Goal: Task Accomplishment & Management: Manage account settings

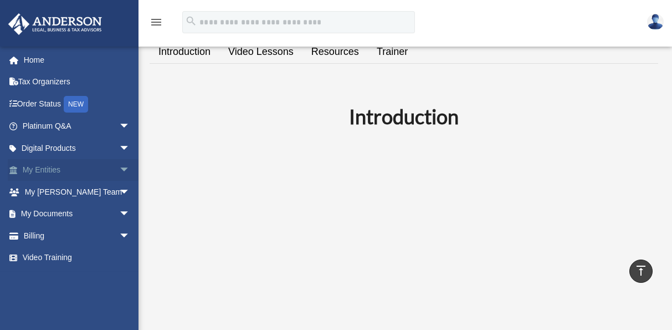
scroll to position [209, 0]
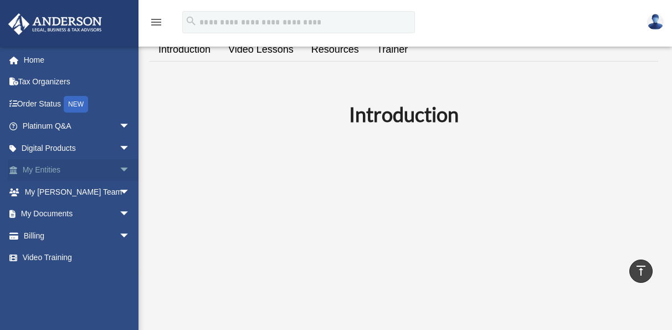
click at [54, 169] on link "My Entities arrow_drop_down" at bounding box center [77, 170] width 139 height 22
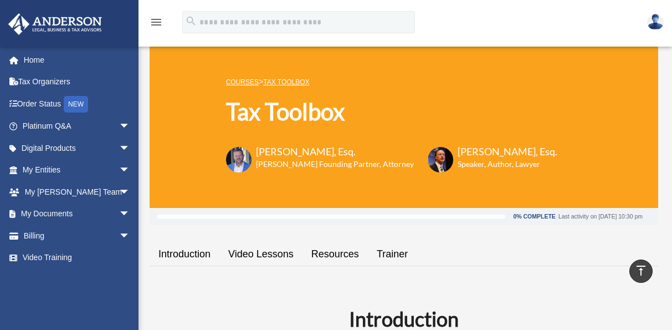
scroll to position [0, 0]
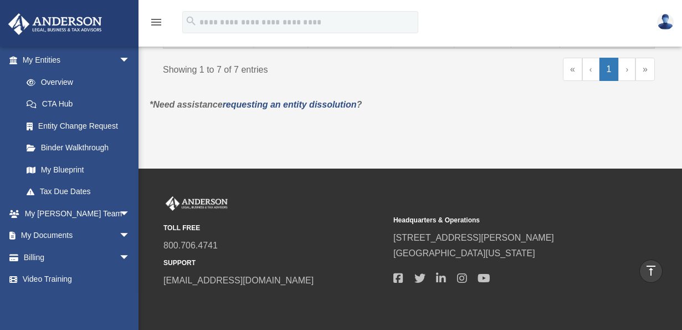
scroll to position [1018, 0]
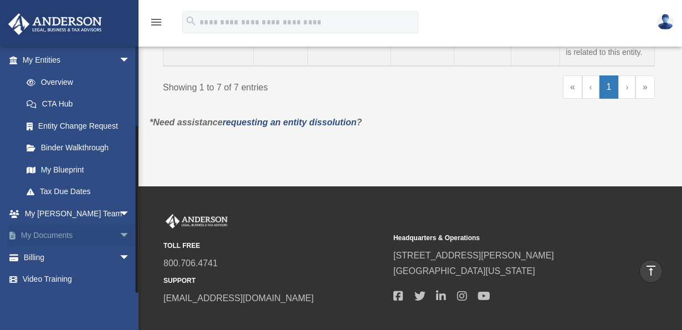
click at [119, 231] on span "arrow_drop_down" at bounding box center [130, 236] width 22 height 23
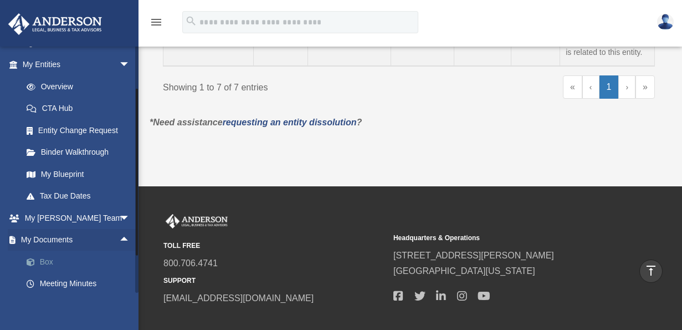
scroll to position [108, 0]
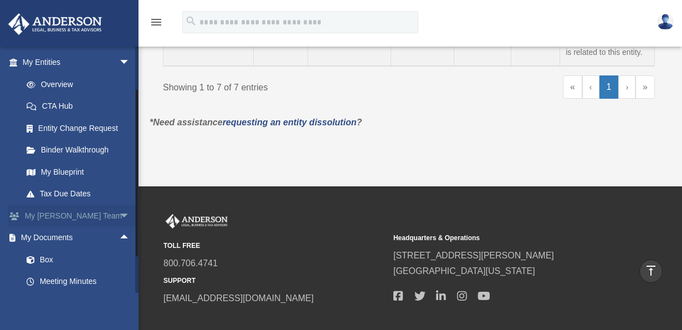
click at [119, 211] on span "arrow_drop_down" at bounding box center [130, 216] width 22 height 23
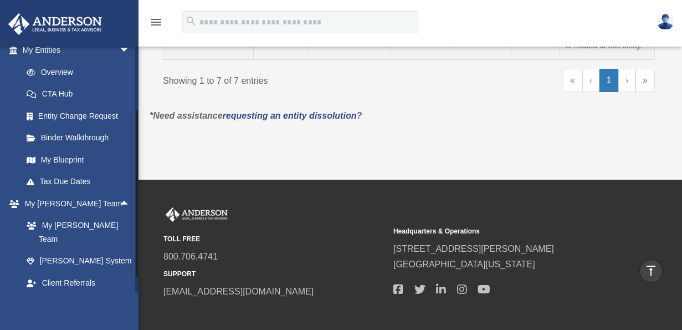
scroll to position [77, 0]
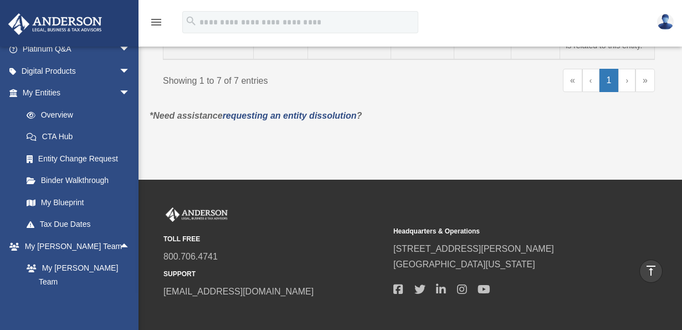
click at [664, 21] on img at bounding box center [666, 22] width 17 height 16
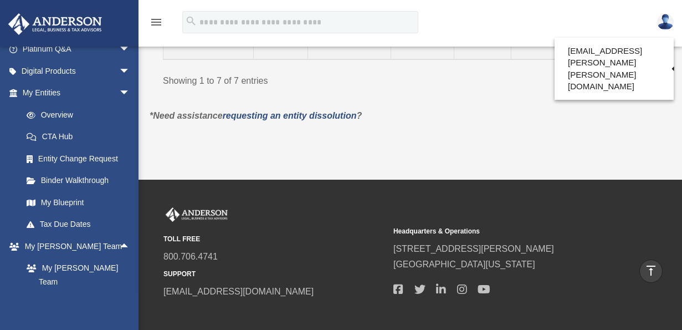
click at [629, 22] on div "menu search Site Menu add rich.elaine.chin@gmail.com Reset Password Logout" at bounding box center [341, 27] width 666 height 38
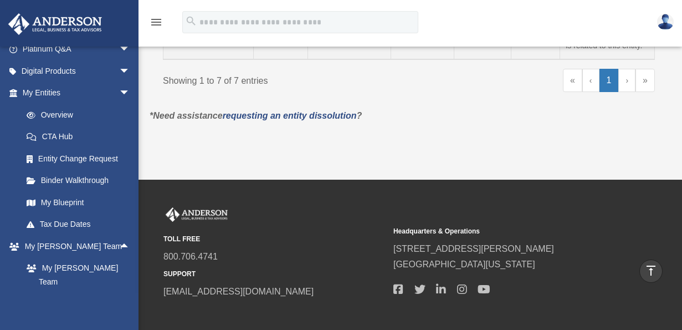
click at [660, 22] on img at bounding box center [666, 22] width 17 height 16
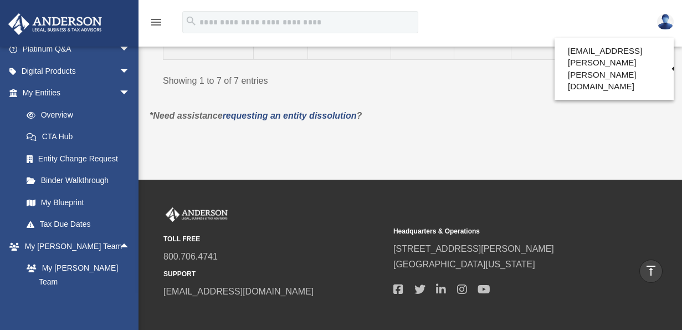
click at [620, 21] on div "menu search Site Menu add rich.elaine.chin@gmail.com Reset Password Logout" at bounding box center [341, 27] width 666 height 38
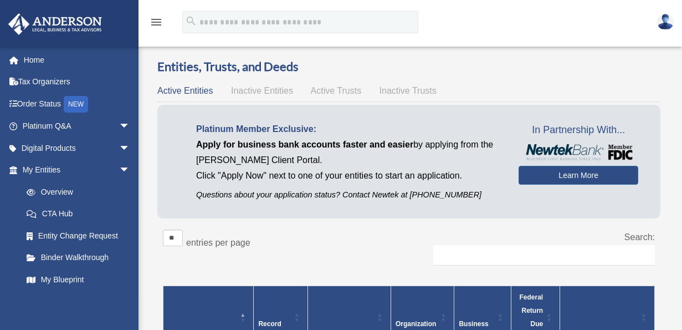
scroll to position [0, 0]
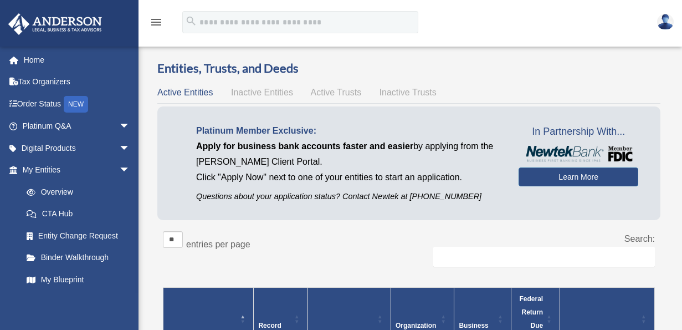
click at [157, 22] on icon "menu" at bounding box center [156, 22] width 13 height 13
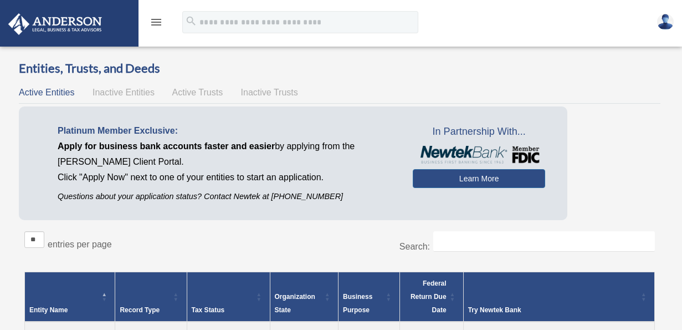
click at [666, 23] on img at bounding box center [666, 22] width 17 height 16
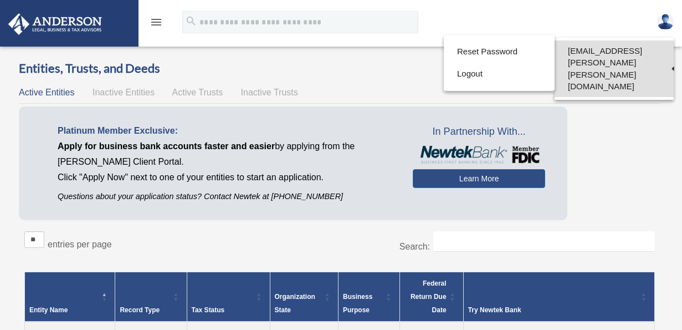
click at [654, 51] on link "[EMAIL_ADDRESS][PERSON_NAME][PERSON_NAME][DOMAIN_NAME]" at bounding box center [614, 68] width 119 height 57
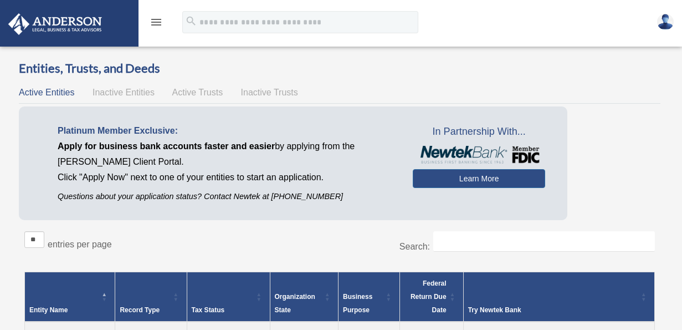
click at [651, 49] on div at bounding box center [565, 53] width 208 height 13
click at [663, 27] on img at bounding box center [666, 22] width 17 height 16
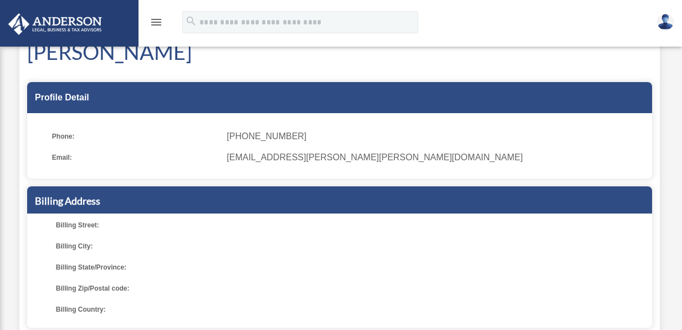
scroll to position [35, 0]
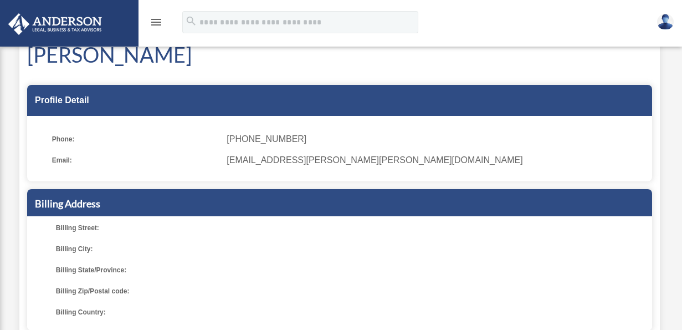
click at [667, 23] on img at bounding box center [666, 22] width 17 height 16
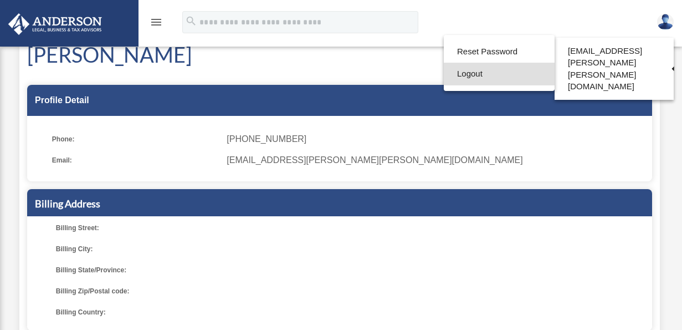
click at [467, 73] on link "Logout" at bounding box center [499, 74] width 111 height 23
